Goal: Find specific page/section: Find specific page/section

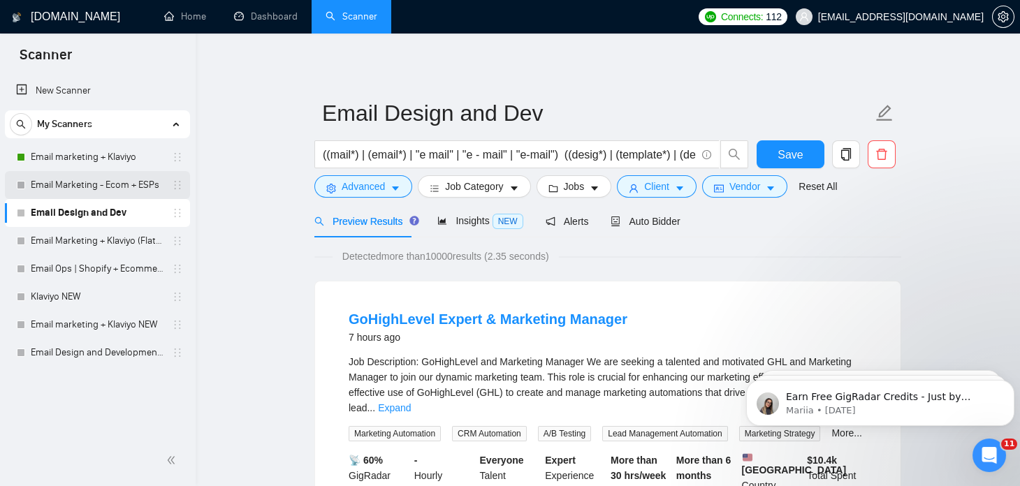
click at [85, 183] on link "Email Marketing - Ecom + ESPs" at bounding box center [97, 185] width 133 height 28
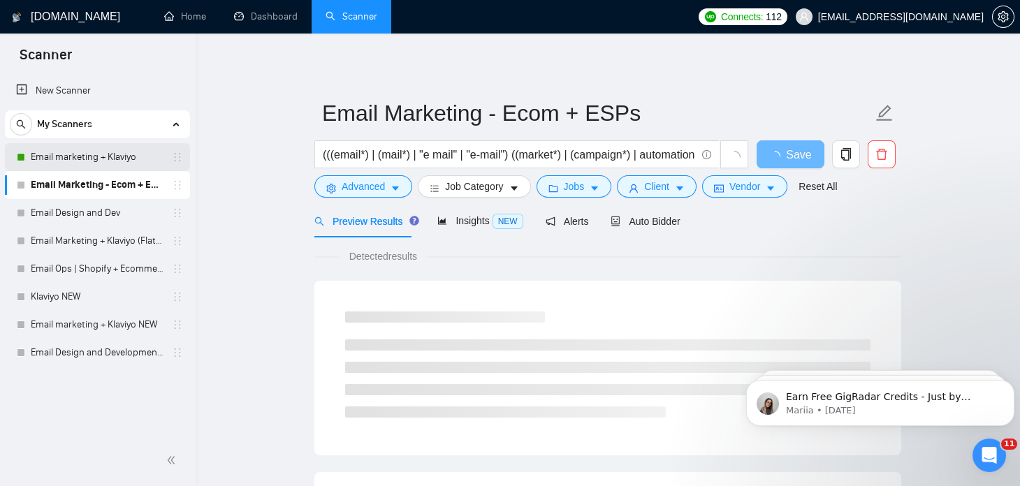
click at [92, 153] on link "Email marketing + Klaviyo" at bounding box center [97, 157] width 133 height 28
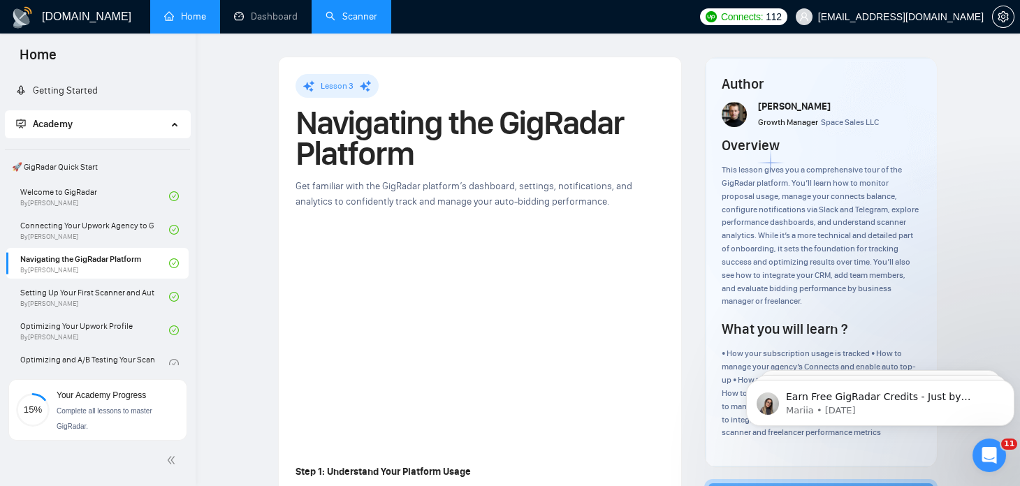
click at [341, 20] on link "Scanner" at bounding box center [352, 16] width 52 height 12
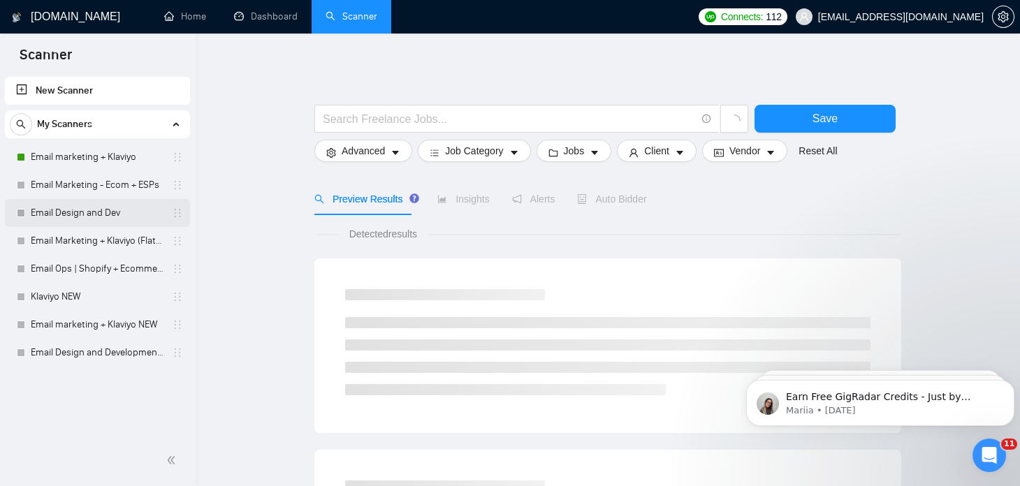
click at [106, 210] on link "Email Design and Dev" at bounding box center [97, 213] width 133 height 28
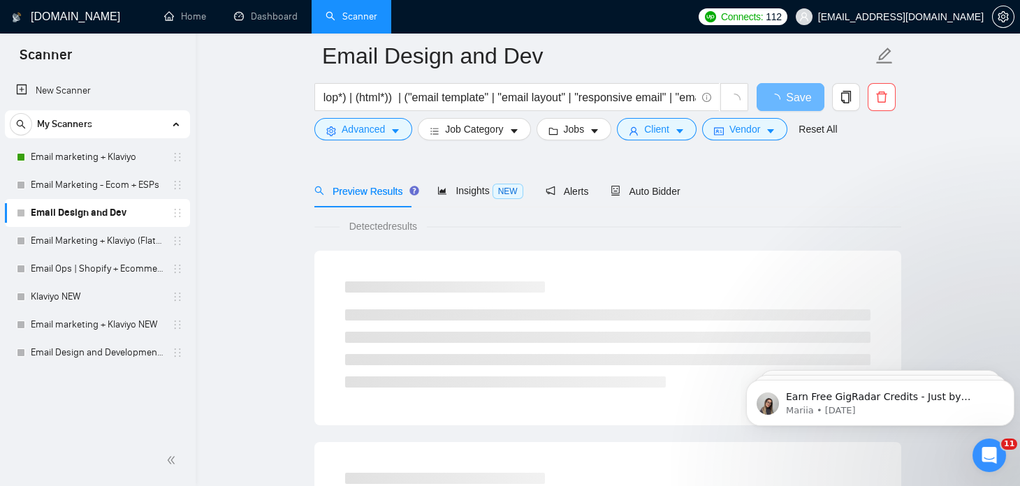
scroll to position [101, 0]
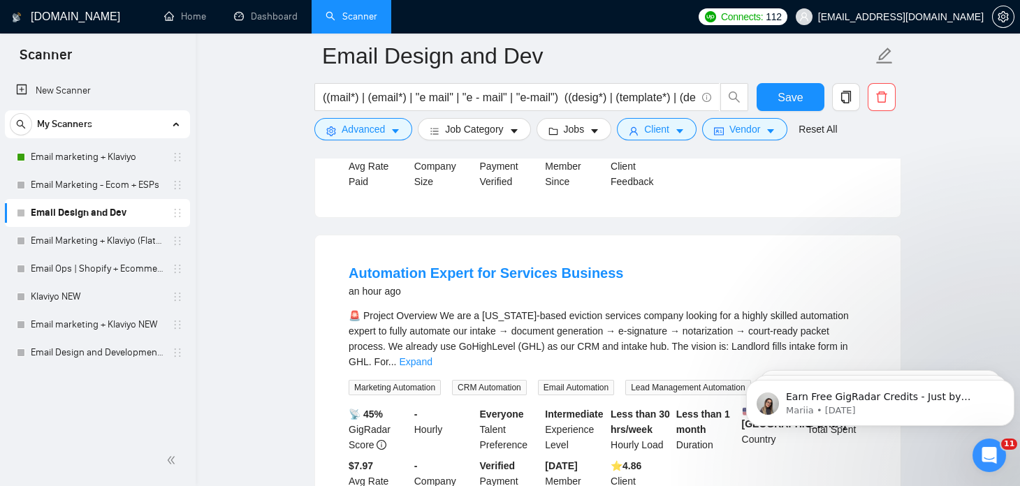
scroll to position [2929, 0]
